Goal: Transaction & Acquisition: Purchase product/service

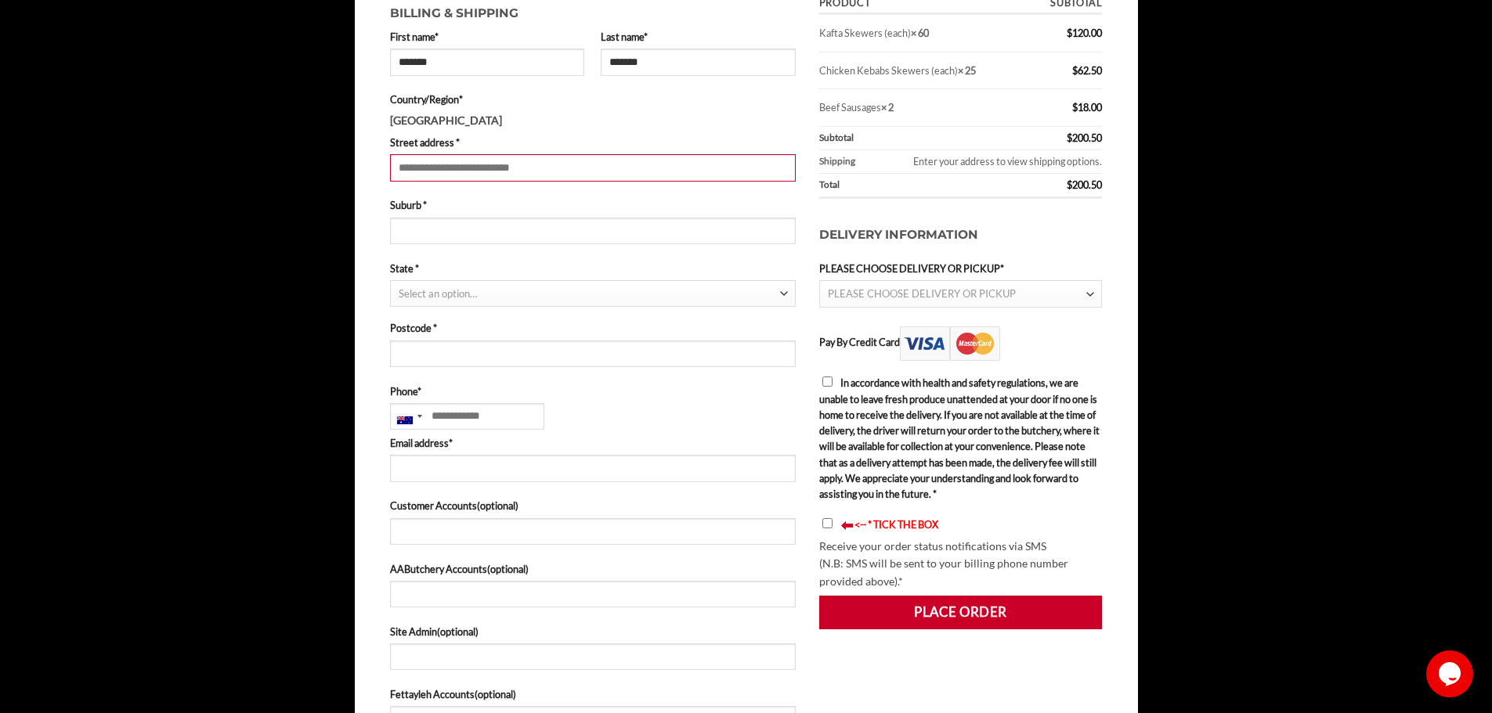
scroll to position [391, 0]
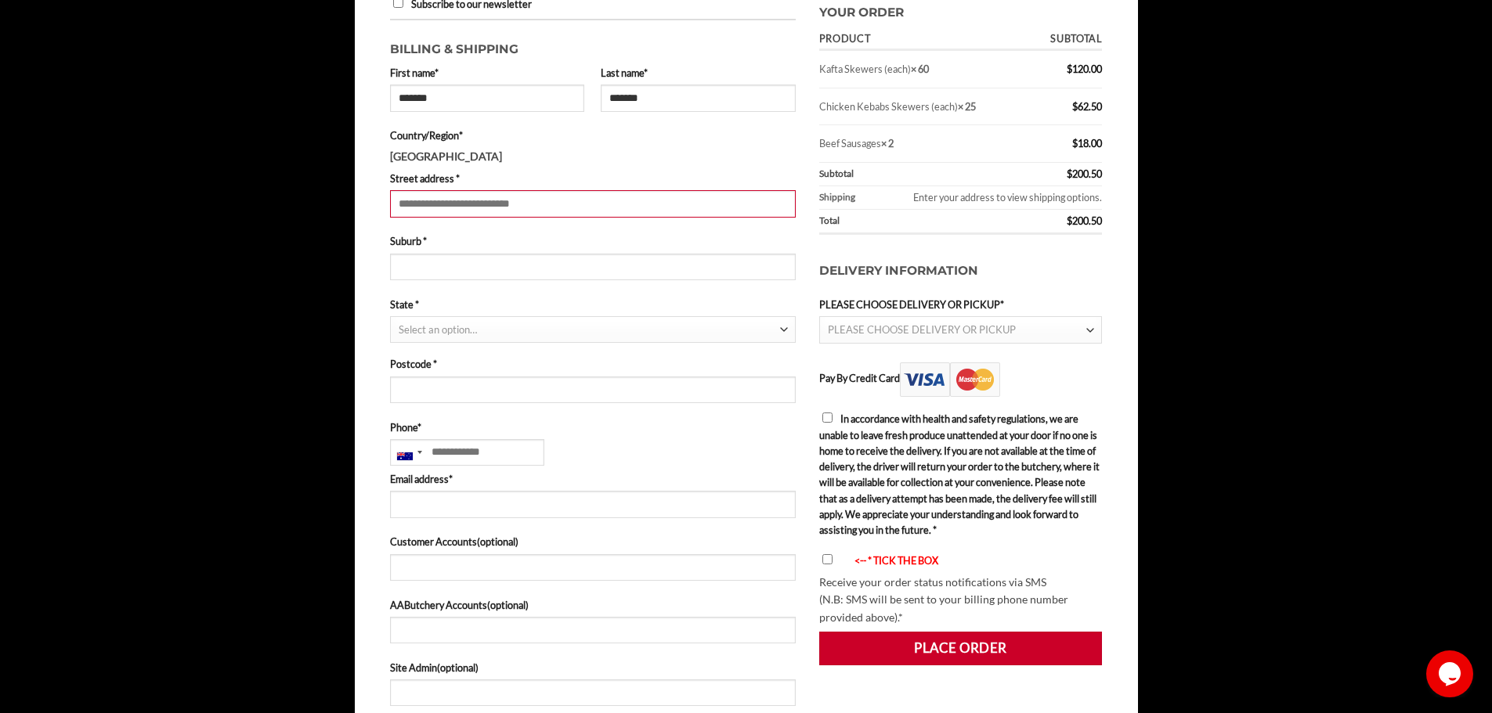
click at [1042, 324] on span "PLEASE CHOOSE DELIVERY OR PICKUP" at bounding box center [957, 330] width 258 height 26
click at [918, 381] on li "Click & Collect at [PERSON_NAME]" at bounding box center [961, 380] width 282 height 27
click at [983, 378] on li "Click & Collect at [PERSON_NAME]" at bounding box center [961, 380] width 282 height 27
click at [1050, 266] on h3 "Delivery Information" at bounding box center [960, 271] width 283 height 51
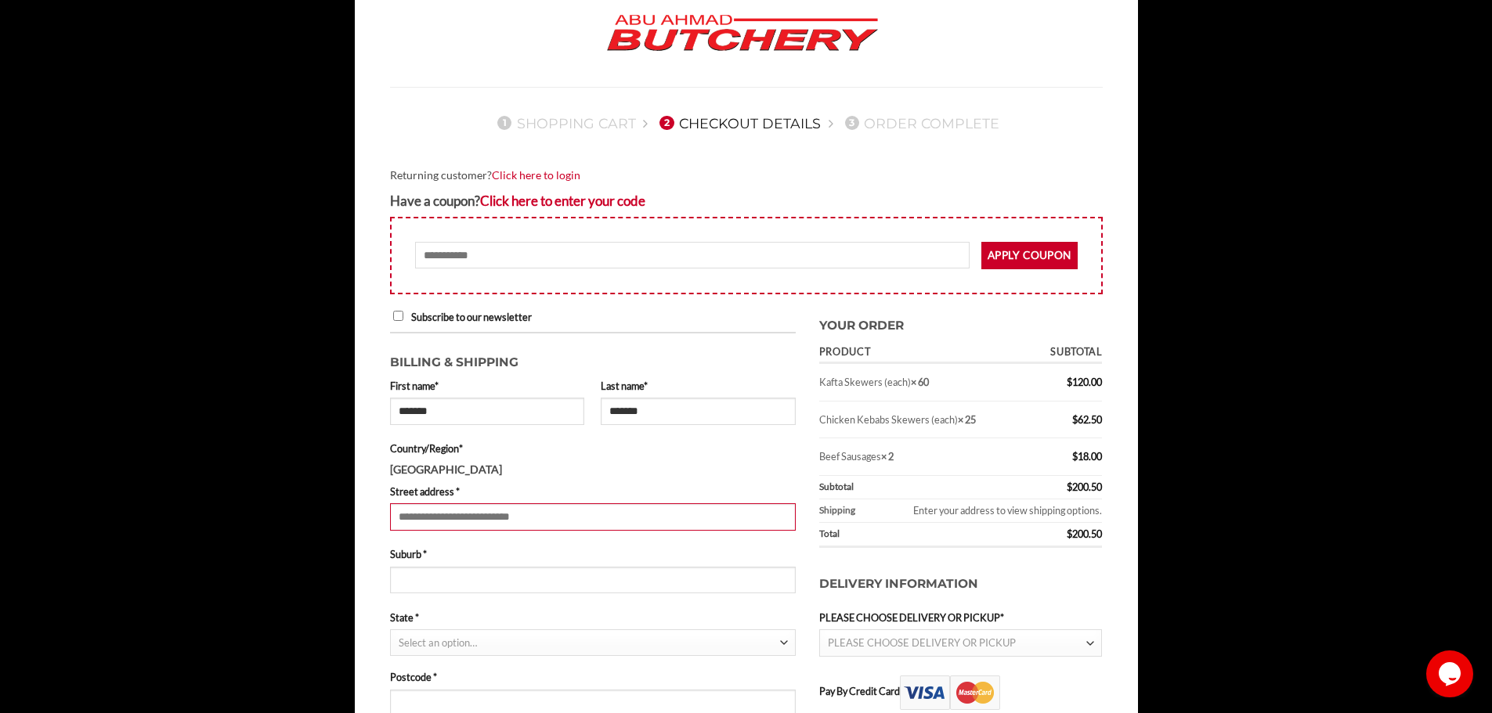
scroll to position [0, 0]
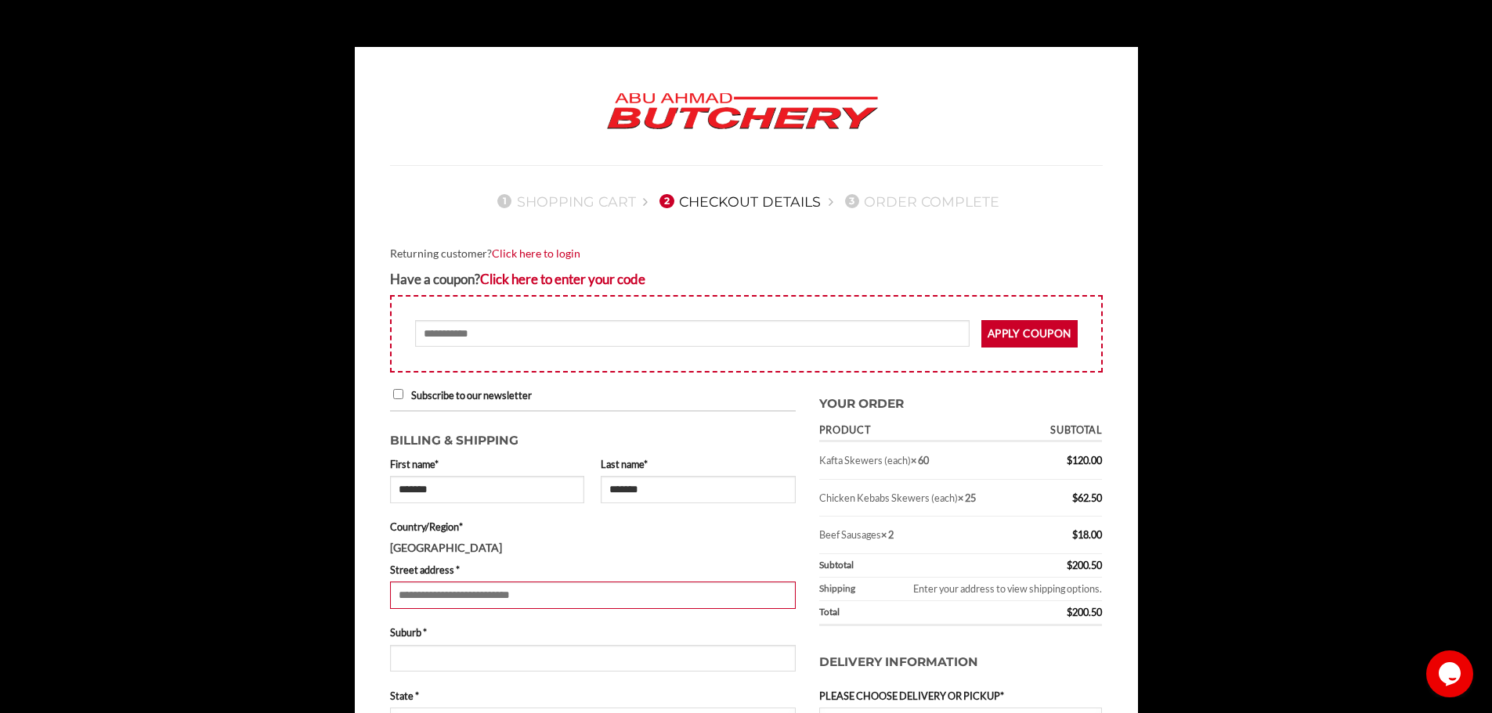
click at [1001, 240] on div "1 Shopping Cart 2 Checkout details 3 Order Complete" at bounding box center [746, 205] width 736 height 80
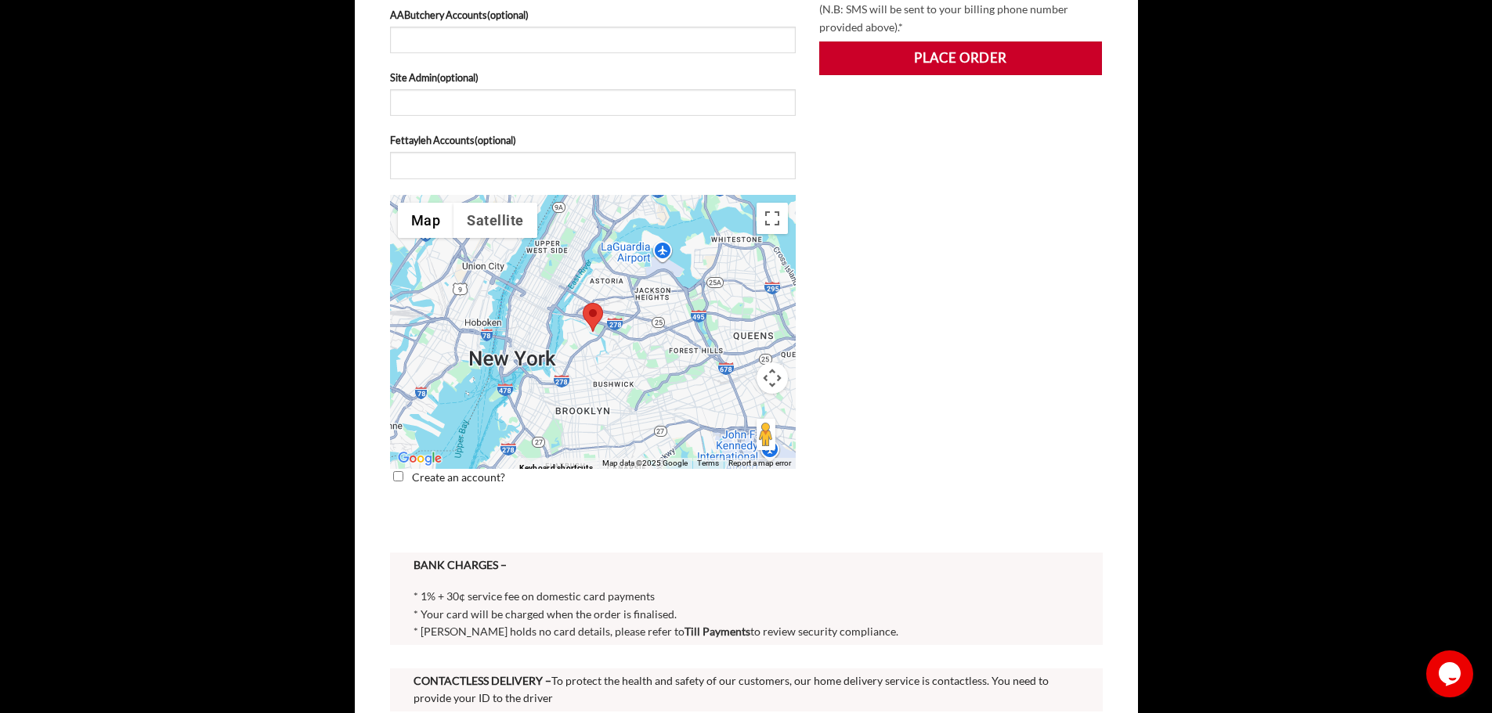
scroll to position [1018, 0]
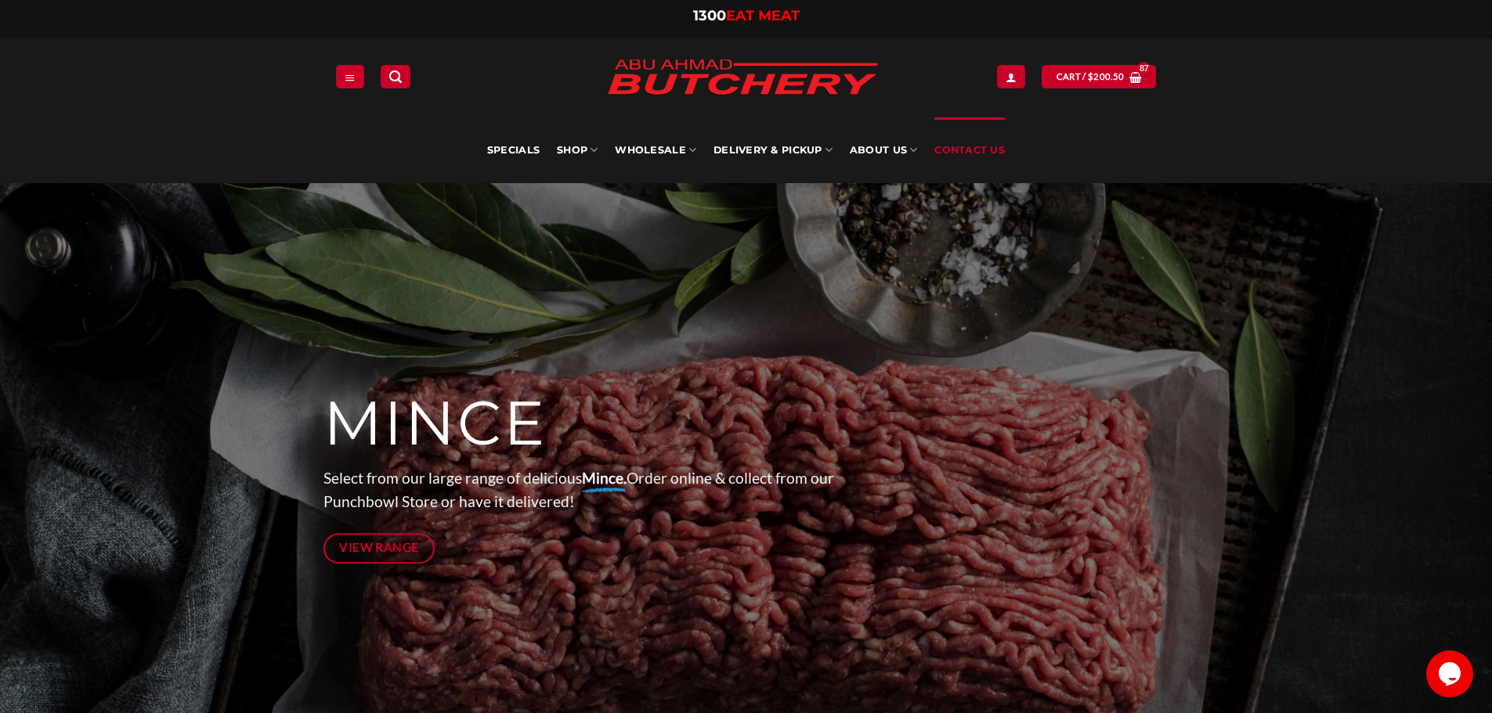
click at [971, 152] on link "Contact Us" at bounding box center [969, 150] width 70 height 66
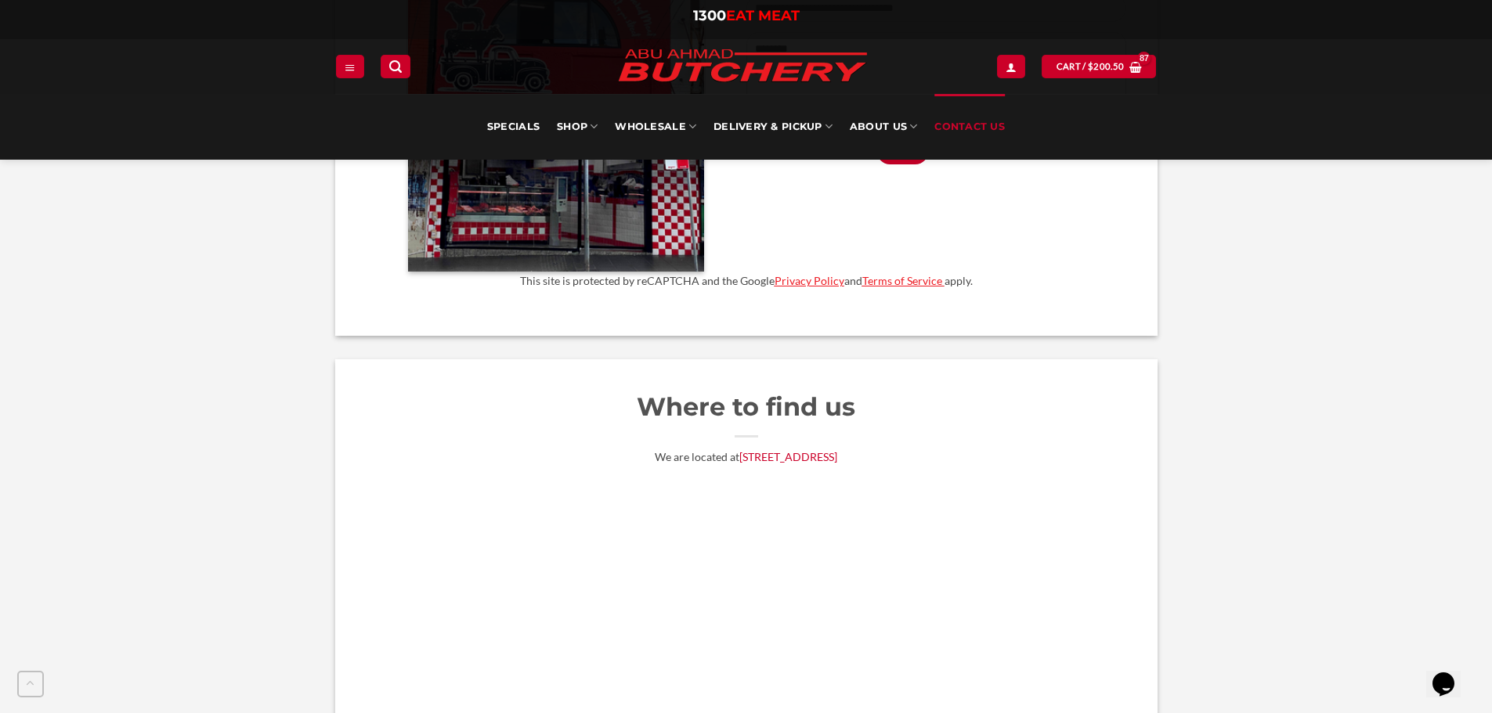
scroll to position [940, 0]
